Goal: Task Accomplishment & Management: Complete application form

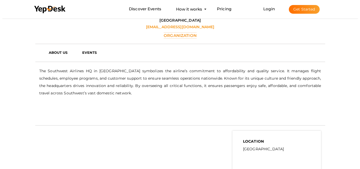
scroll to position [79, 0]
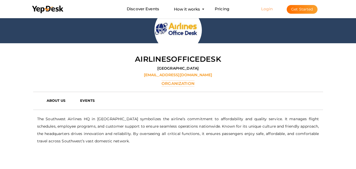
click at [265, 9] on link "Login" at bounding box center [267, 8] width 12 height 5
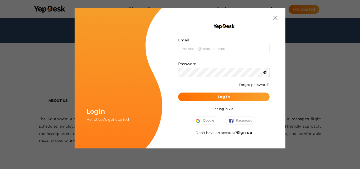
click at [242, 131] on link "Sign up" at bounding box center [244, 132] width 15 height 5
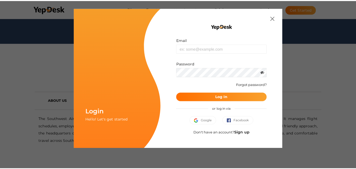
scroll to position [0, 0]
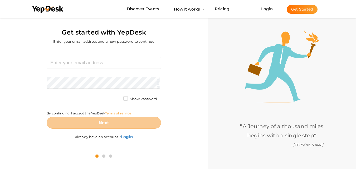
scroll to position [17, 0]
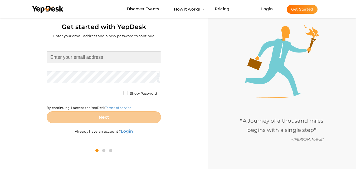
click at [98, 62] on input at bounding box center [104, 57] width 114 height 12
type input "[EMAIL_ADDRESS][DOMAIN_NAME]"
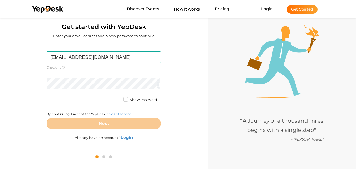
click at [89, 76] on form "edwardgabriel834@gmail.com Required. Invalid email. Checking You already have a…" at bounding box center [104, 90] width 114 height 78
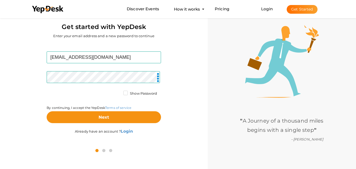
click at [126, 92] on label "Show Password" at bounding box center [140, 93] width 34 height 5
click at [118, 92] on input "Show Password" at bounding box center [118, 92] width 0 height 0
click at [126, 92] on label "Show Password" at bounding box center [140, 93] width 34 height 5
click at [118, 92] on input "Show Password" at bounding box center [118, 92] width 0 height 0
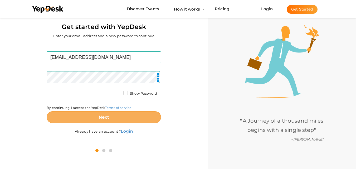
click at [113, 120] on button "Next" at bounding box center [104, 117] width 114 height 12
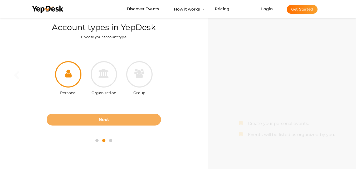
click at [104, 122] on button "Next" at bounding box center [104, 119] width 114 height 12
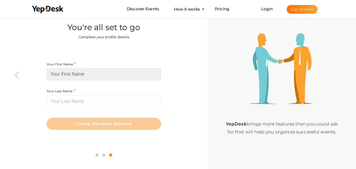
click at [98, 76] on input at bounding box center [104, 74] width 114 height 12
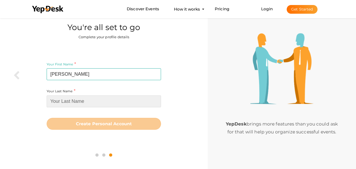
click at [98, 100] on input at bounding box center [104, 101] width 114 height 12
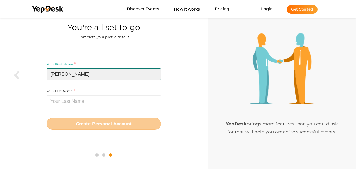
click at [60, 75] on input "edwrd" at bounding box center [104, 74] width 114 height 12
type input "[PERSON_NAME]"
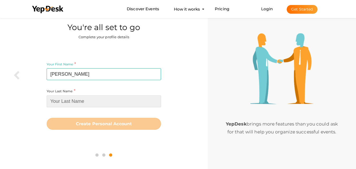
click at [61, 99] on input at bounding box center [104, 101] width 114 height 12
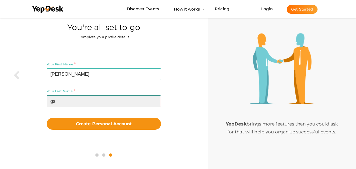
click at [62, 99] on input "gs" at bounding box center [104, 101] width 114 height 12
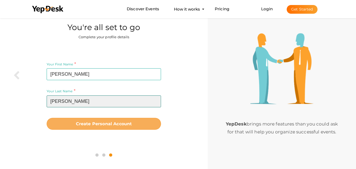
type input "[PERSON_NAME]"
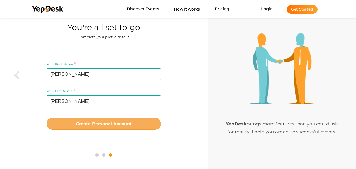
click at [98, 124] on b "Create Personal Account" at bounding box center [104, 123] width 56 height 5
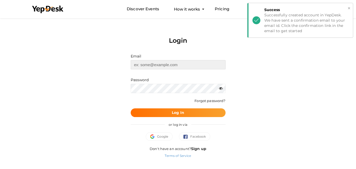
type input "[EMAIL_ADDRESS][DOMAIN_NAME]"
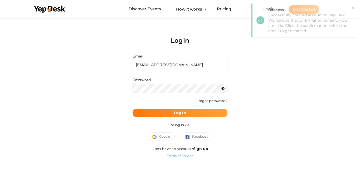
click at [184, 114] on b "Log In" at bounding box center [180, 112] width 12 height 5
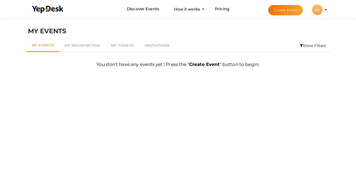
click at [323, 10] on button "EG EG [PERSON_NAME] [EMAIL_ADDRESS][DOMAIN_NAME] Personal Profile My Events Adm…" at bounding box center [317, 9] width 14 height 11
click at [324, 9] on li "Create Event EG EG [PERSON_NAME] [EMAIL_ADDRESS][DOMAIN_NAME] Personal Profile …" at bounding box center [292, 9] width 70 height 19
click at [322, 9] on profile-pic "EG" at bounding box center [317, 10] width 11 height 4
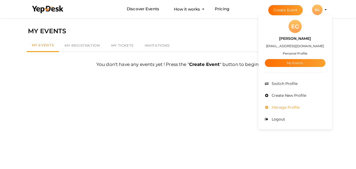
click at [290, 108] on span "Manage Profile" at bounding box center [284, 107] width 29 height 5
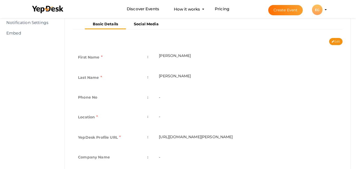
scroll to position [105, 0]
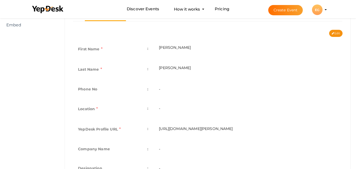
click at [171, 109] on td "-" at bounding box center [247, 109] width 189 height 20
click at [159, 108] on td "-" at bounding box center [247, 109] width 189 height 20
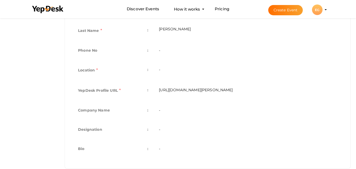
scroll to position [154, 0]
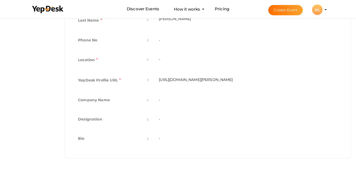
click at [210, 80] on td "https://www.yepdesk.com/profile/edward-gabriel" at bounding box center [247, 81] width 189 height 20
copy tbody "https://www.yepdesk.com/profile/edward-gabriel"
click at [175, 103] on td "-" at bounding box center [247, 100] width 189 height 19
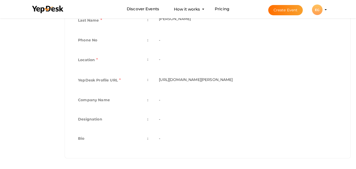
click at [165, 101] on td "-" at bounding box center [247, 100] width 189 height 19
click at [158, 121] on td "-" at bounding box center [247, 119] width 189 height 19
click at [159, 120] on td "-" at bounding box center [247, 119] width 189 height 19
click at [165, 141] on td "-" at bounding box center [247, 138] width 189 height 19
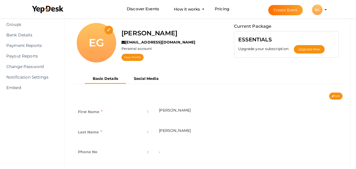
scroll to position [0, 0]
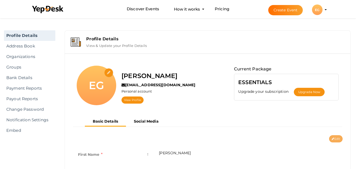
drag, startPoint x: 336, startPoint y: 135, endPoint x: 335, endPoint y: 138, distance: 3.5
click at [336, 135] on div "EG edward gabriel edwardgabriel834@gmail.com Personal account View Profile Curr…" at bounding box center [207, 124] width 277 height 132
click at [335, 138] on button "Edit" at bounding box center [335, 138] width 13 height 7
type input "edward"
type input "gabriel"
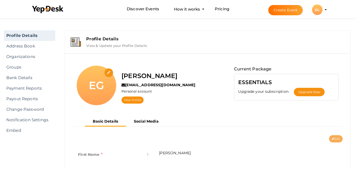
type input "edward-gabriel"
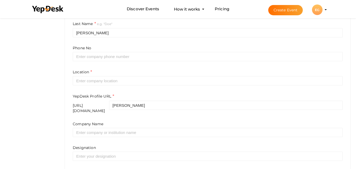
scroll to position [158, 0]
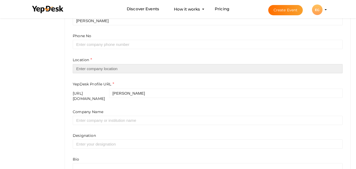
click at [117, 69] on input "text" at bounding box center [208, 68] width 270 height 9
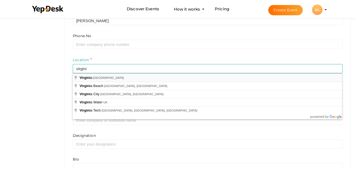
type input "[US_STATE], [GEOGRAPHIC_DATA]"
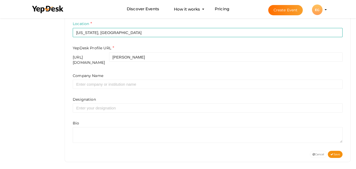
scroll to position [194, 0]
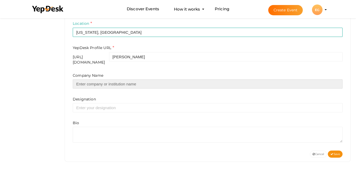
click at [125, 81] on input "text" at bounding box center [208, 83] width 270 height 9
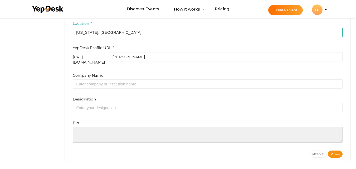
click at [94, 127] on textarea at bounding box center [208, 135] width 270 height 16
paste textarea "Are you being charged with DUI in Fredericksburg? Our skilled attorneys offer a…"
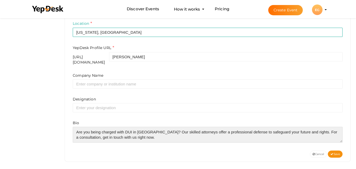
type textarea "Are you being charged with DUI in Fredericksburg? Our skilled attorneys offer a…"
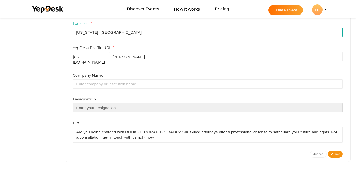
click at [106, 104] on input "text" at bounding box center [208, 107] width 270 height 9
paste input "dui lawyer fredericksburg va"
type input "dui lawyer fredericksburg va"
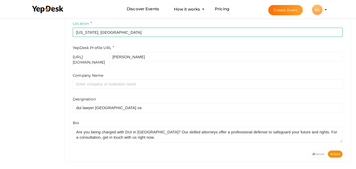
click at [61, 103] on div "Profile Details View & Update your Profile Details EG edward gabriel edwardgabr…" at bounding box center [207, 2] width 296 height 339
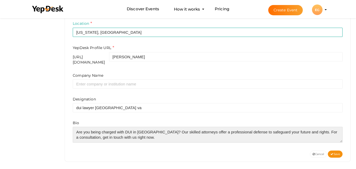
click at [154, 134] on textarea at bounding box center [208, 135] width 270 height 16
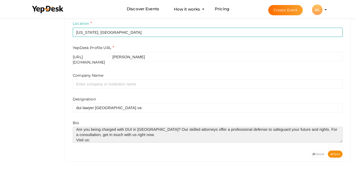
paste textarea "https://fredericksburgvirginiatrafficlawyer.com/fredericksburg-dui-lawyer/"
type textarea "Are you being charged with DUI in Fredericksburg? Our skilled attorneys offer a…"
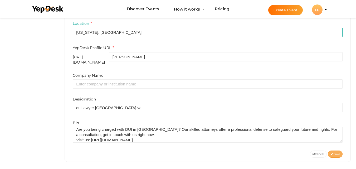
click at [336, 152] on span "Save" at bounding box center [334, 153] width 9 height 3
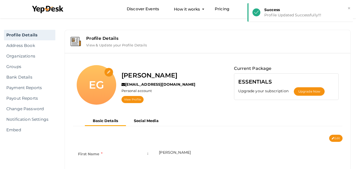
scroll to position [0, 0]
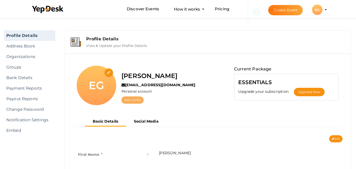
click at [130, 102] on link "View Profile" at bounding box center [132, 99] width 22 height 7
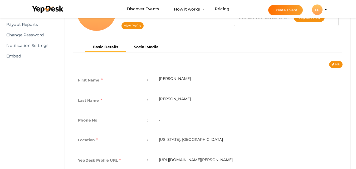
scroll to position [62, 0]
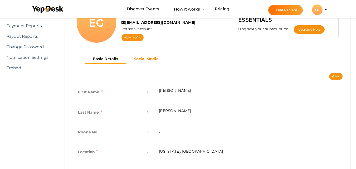
click at [139, 61] on b "Social Media" at bounding box center [146, 58] width 25 height 5
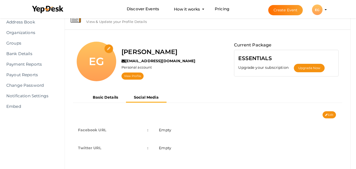
scroll to position [15, 0]
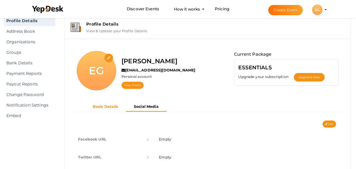
click at [108, 108] on b "Basic Details" at bounding box center [105, 106] width 25 height 5
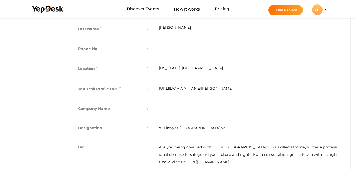
scroll to position [168, 0]
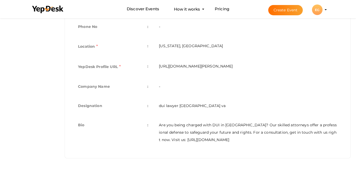
click at [204, 158] on div "Profile Details View & Update your Profile Details EG edward gabriel edwardgabr…" at bounding box center [207, 14] width 296 height 309
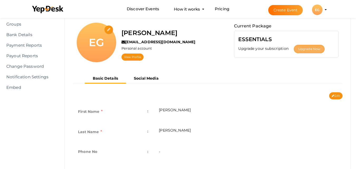
scroll to position [36, 0]
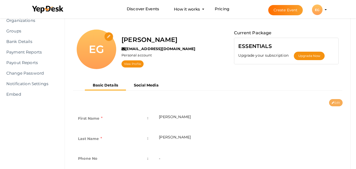
click at [336, 102] on button "Edit" at bounding box center [335, 102] width 13 height 7
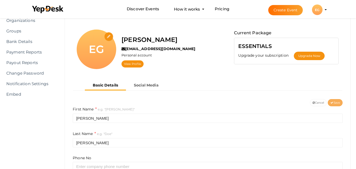
click at [333, 103] on span "Save" at bounding box center [334, 102] width 9 height 3
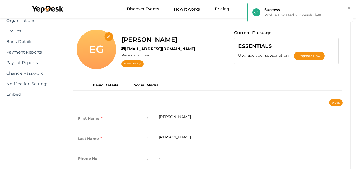
click at [235, 92] on nav "Basic Details Social Media" at bounding box center [208, 87] width 270 height 13
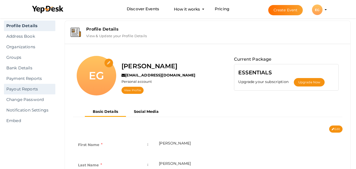
scroll to position [0, 0]
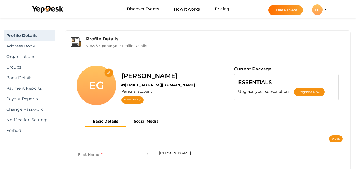
click at [108, 40] on div "Profile Details" at bounding box center [215, 38] width 258 height 5
click at [318, 11] on div "EG" at bounding box center [317, 9] width 11 height 11
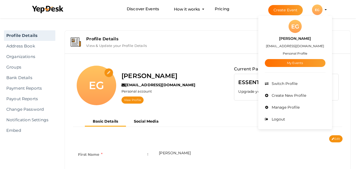
click at [291, 53] on small "Personal Profile" at bounding box center [294, 53] width 24 height 4
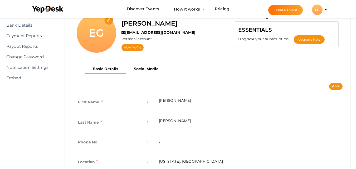
scroll to position [53, 0]
click at [134, 46] on link "View Profile" at bounding box center [132, 47] width 22 height 7
click at [321, 11] on div "EG" at bounding box center [317, 9] width 11 height 11
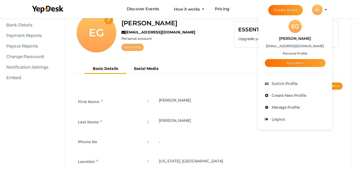
click at [135, 47] on link "View Profile" at bounding box center [132, 47] width 22 height 7
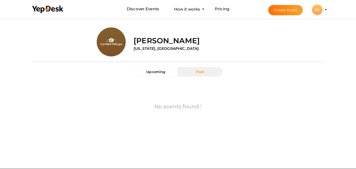
click at [206, 75] on button "Past" at bounding box center [200, 71] width 44 height 9
click at [157, 71] on span "Upcoming" at bounding box center [155, 72] width 19 height 4
click at [325, 11] on li "Create Event EG EG [PERSON_NAME] [EMAIL_ADDRESS][DOMAIN_NAME] Personal Profile …" at bounding box center [292, 9] width 70 height 19
click at [323, 11] on button "EG EG [PERSON_NAME] [EMAIL_ADDRESS][DOMAIN_NAME] Personal Profile My Events Adm…" at bounding box center [317, 9] width 14 height 11
click at [324, 9] on li "Create Event EG EG edward gabriel edwardgabriel834@gmail.com Personal Profile M…" at bounding box center [292, 9] width 70 height 19
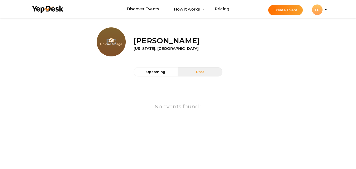
click at [322, 9] on profile-pic "EG" at bounding box center [317, 10] width 11 height 4
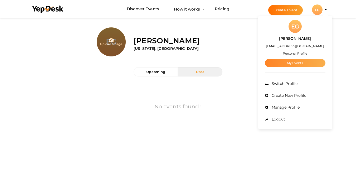
click at [302, 63] on link "My Events" at bounding box center [295, 63] width 61 height 8
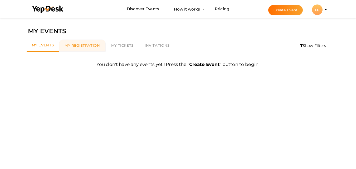
click at [80, 47] on span "My Registration" at bounding box center [81, 45] width 35 height 4
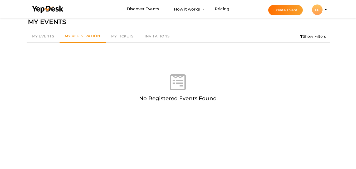
scroll to position [17, 0]
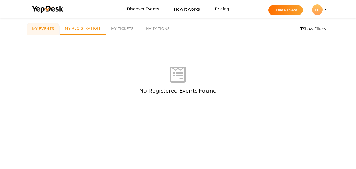
click at [44, 31] on link "My Events" at bounding box center [43, 29] width 33 height 12
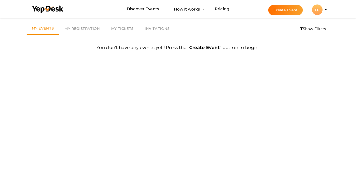
click at [204, 49] on b "Create Event" at bounding box center [204, 47] width 31 height 5
click at [206, 47] on b "Create Event" at bounding box center [204, 47] width 31 height 5
click at [319, 10] on div "EG" at bounding box center [317, 9] width 11 height 11
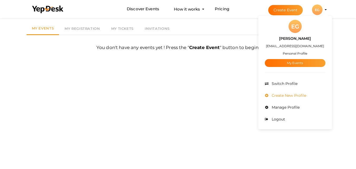
click at [285, 96] on span "Create New Profile" at bounding box center [288, 95] width 36 height 5
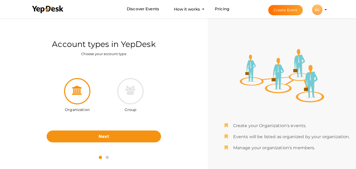
click at [320, 11] on div "EG" at bounding box center [317, 9] width 11 height 11
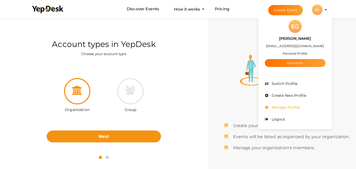
click at [288, 107] on span "Manage Profile" at bounding box center [284, 107] width 29 height 5
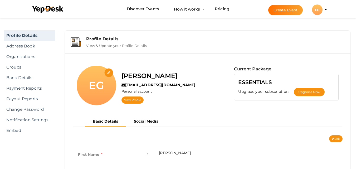
click at [108, 72] on input "file" at bounding box center [108, 72] width 9 height 9
click at [297, 11] on button "Create Event" at bounding box center [285, 10] width 35 height 10
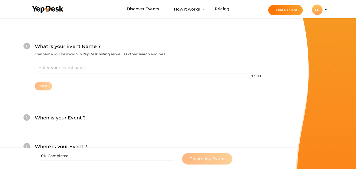
scroll to position [38, 0]
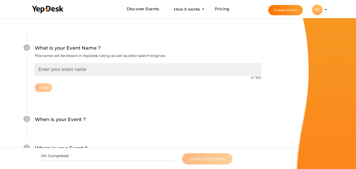
click at [116, 71] on input "text" at bounding box center [148, 69] width 226 height 12
paste input "fredericksburg dui lawyer"
type input "fredericksburg dui lawyer"
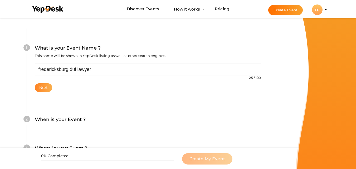
click at [40, 86] on button "Next" at bounding box center [44, 87] width 18 height 9
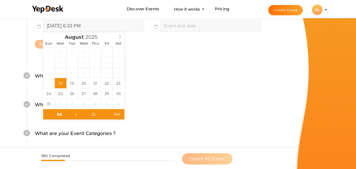
scroll to position [174, 0]
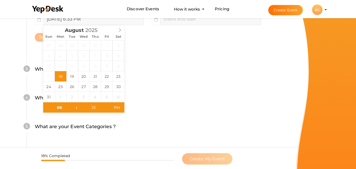
type input "[DATE] 8:33 PM"
click at [211, 91] on div "4 What is your Event Type ? Choose the right event type. Registration Ticketing…" at bounding box center [148, 100] width 242 height 29
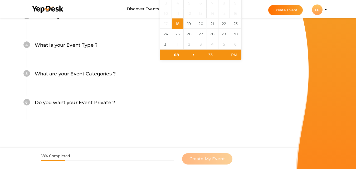
scroll to position [147, 0]
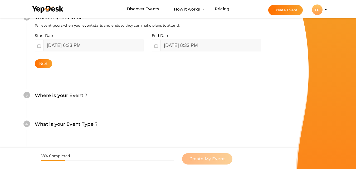
click at [116, 108] on div "3 Where is your Event ? Tell event-goers where your event location is. Venue On…" at bounding box center [148, 98] width 242 height 29
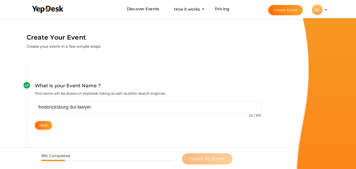
scroll to position [0, 0]
click at [319, 11] on div "EG" at bounding box center [317, 9] width 11 height 11
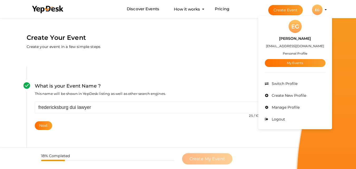
click at [295, 53] on small "Personal Profile" at bounding box center [294, 53] width 24 height 4
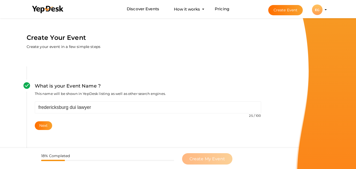
click at [316, 11] on div "EG" at bounding box center [317, 9] width 11 height 11
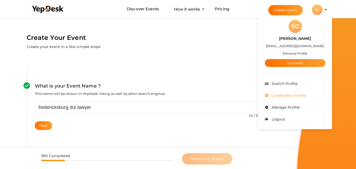
click at [280, 96] on span "Create New Profile" at bounding box center [288, 95] width 36 height 5
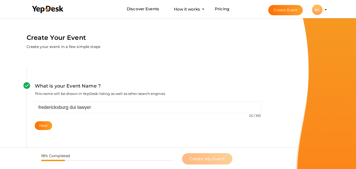
click at [320, 10] on div "EG" at bounding box center [317, 9] width 11 height 11
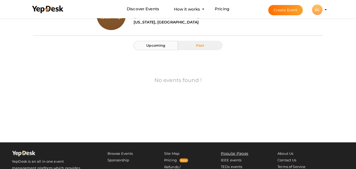
click at [156, 44] on span "Upcoming" at bounding box center [155, 45] width 19 height 4
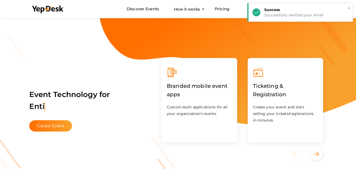
click at [348, 9] on button "×" at bounding box center [348, 8] width 3 height 6
